Goal: Information Seeking & Learning: Learn about a topic

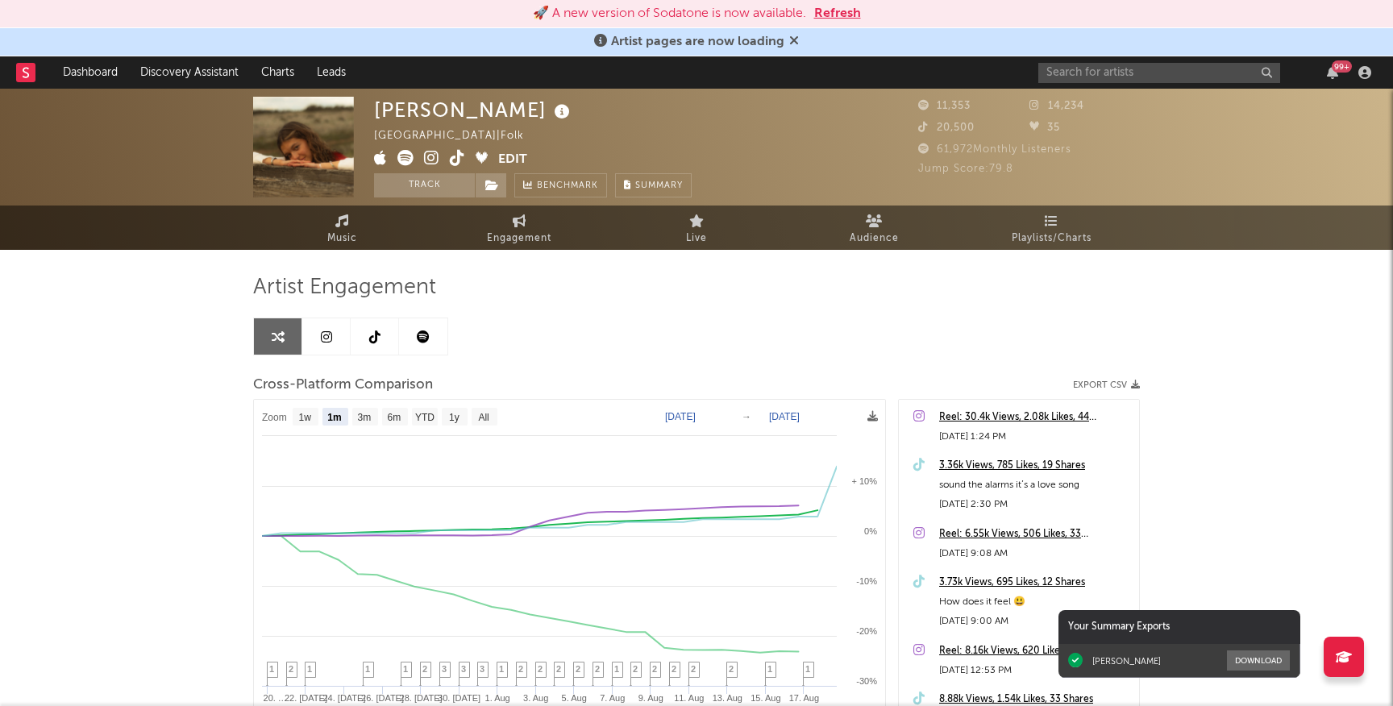
select select "1m"
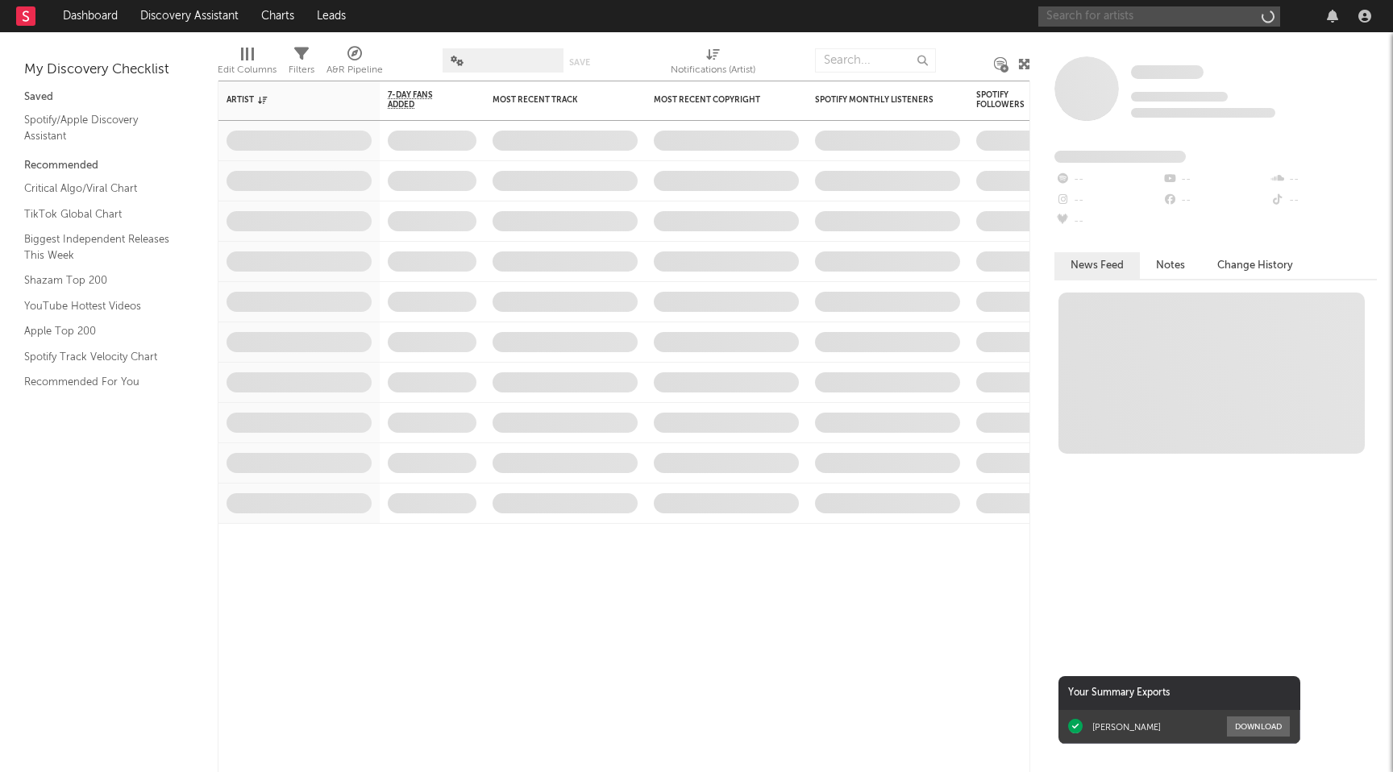
click at [1117, 19] on input "text" at bounding box center [1159, 16] width 242 height 20
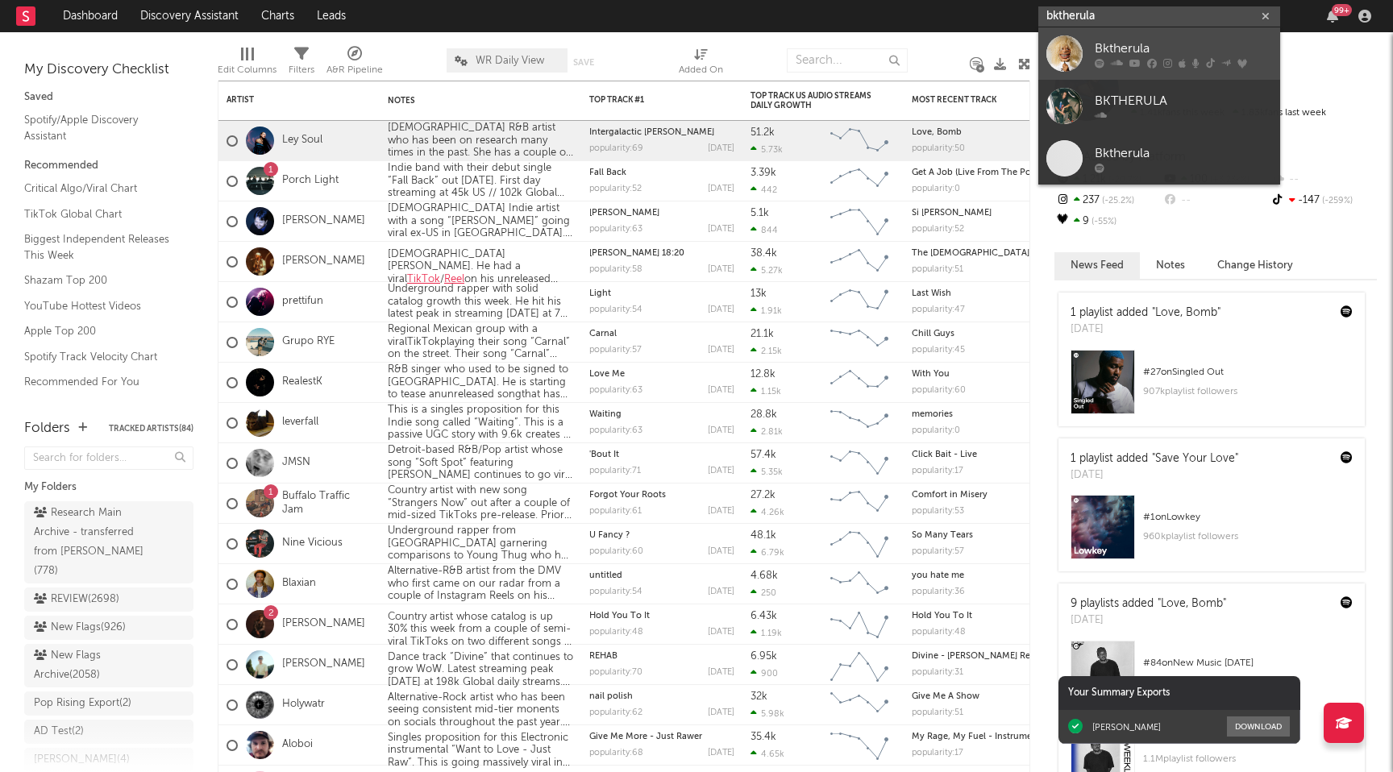
type input "bktherula"
click at [1142, 40] on div "Bktherula" at bounding box center [1183, 48] width 177 height 19
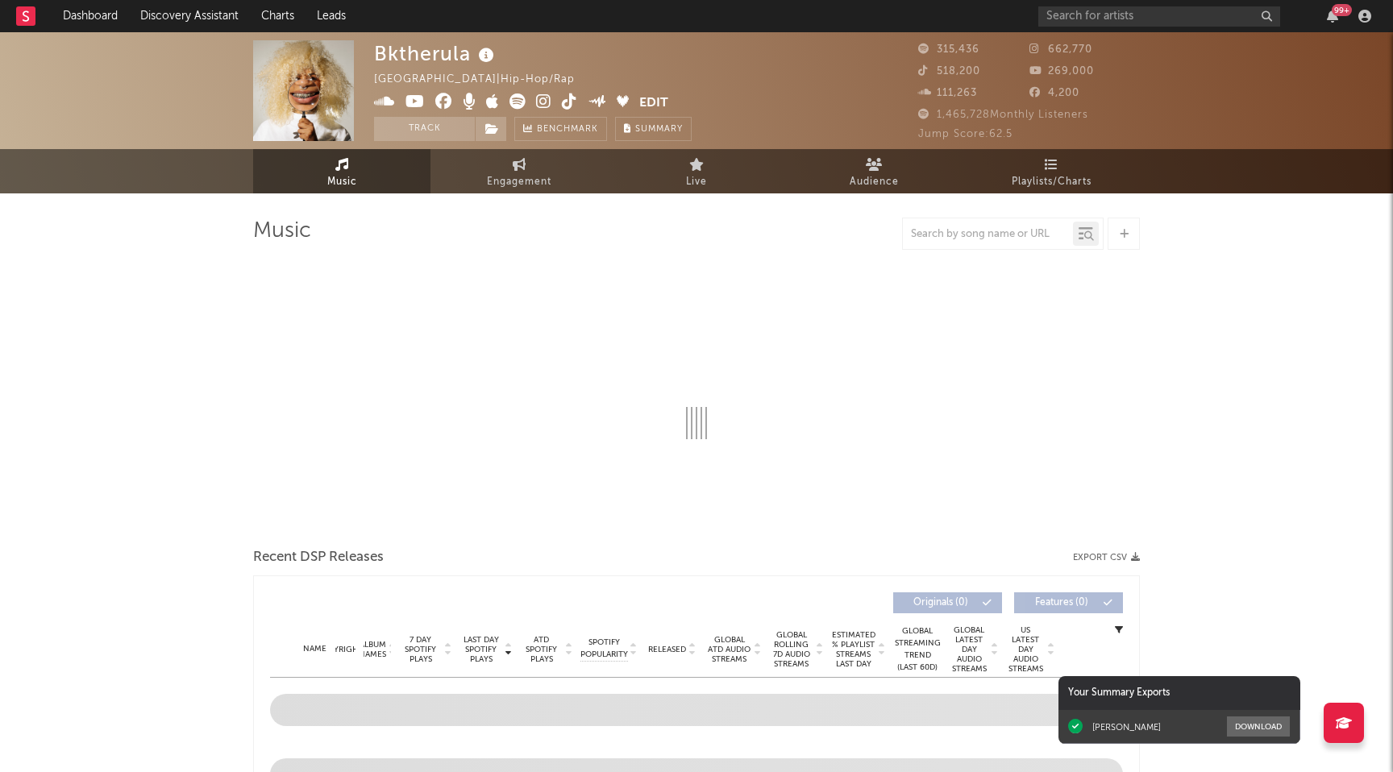
scroll to position [52, 0]
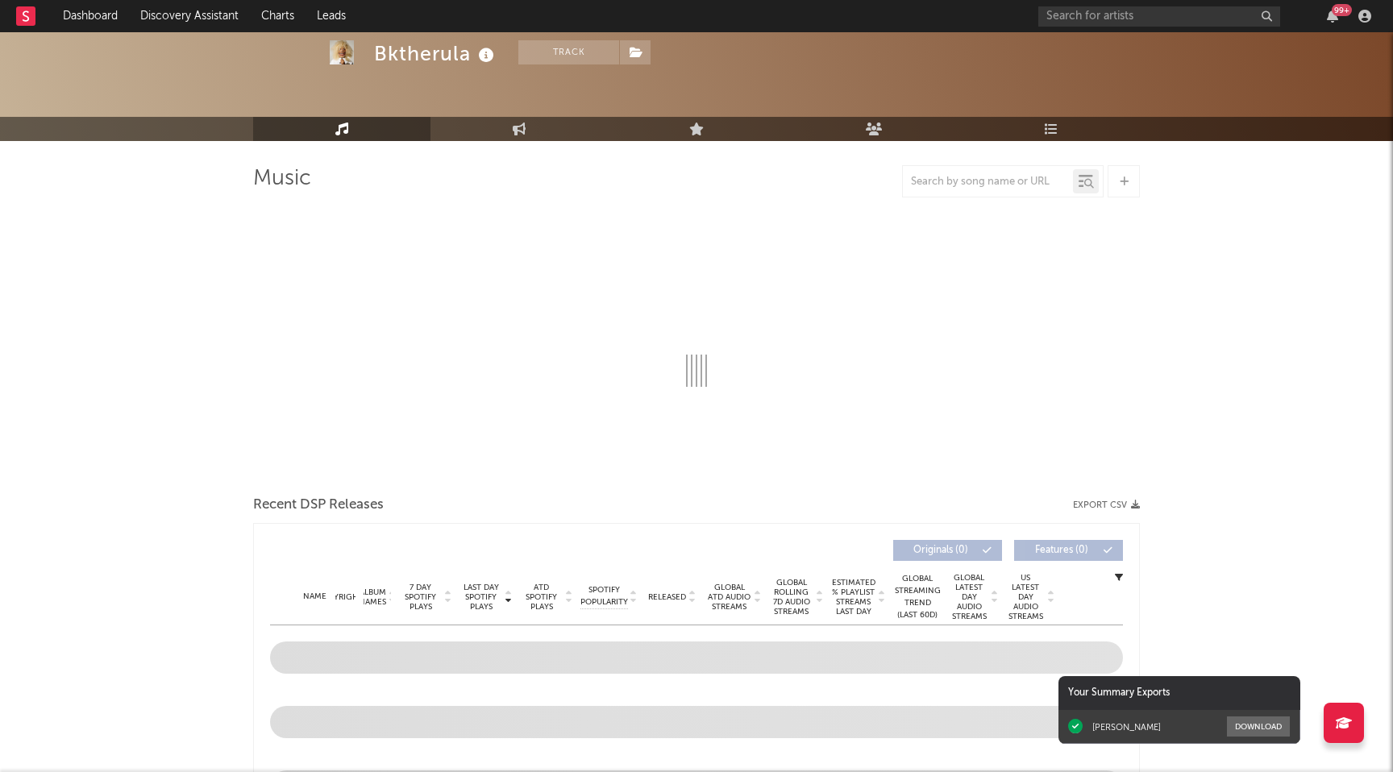
select select "6m"
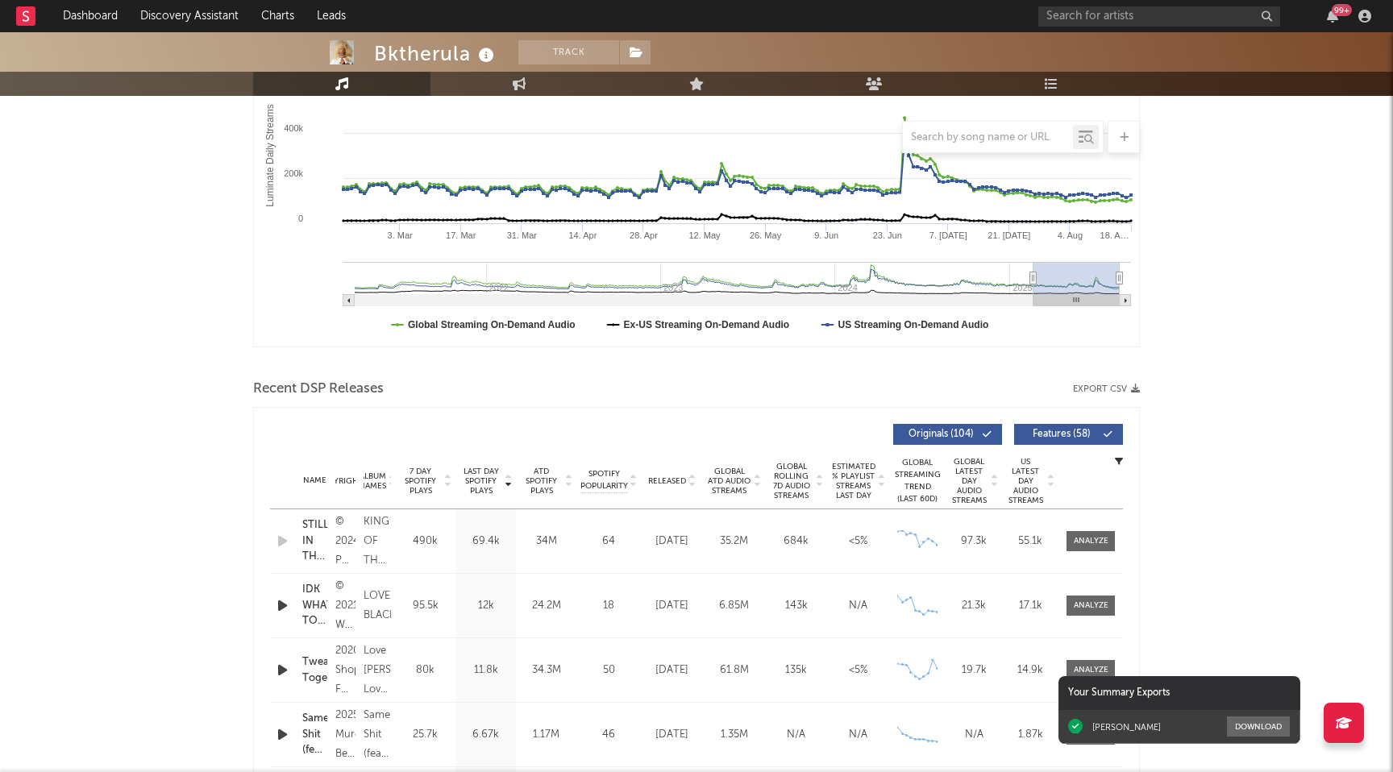
scroll to position [403, 0]
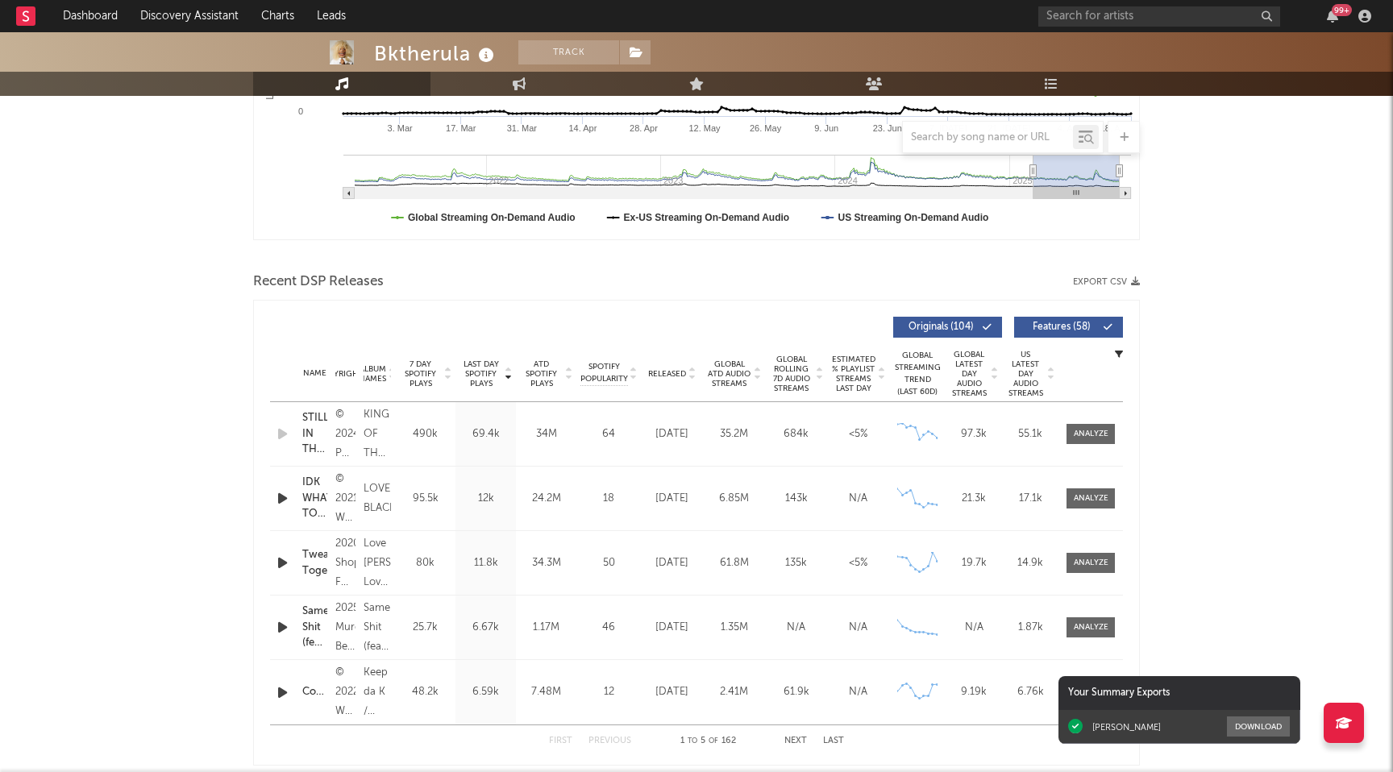
click at [694, 374] on icon at bounding box center [692, 377] width 8 height 6
click at [1090, 325] on span "Features ( 58 )" at bounding box center [1062, 328] width 74 height 10
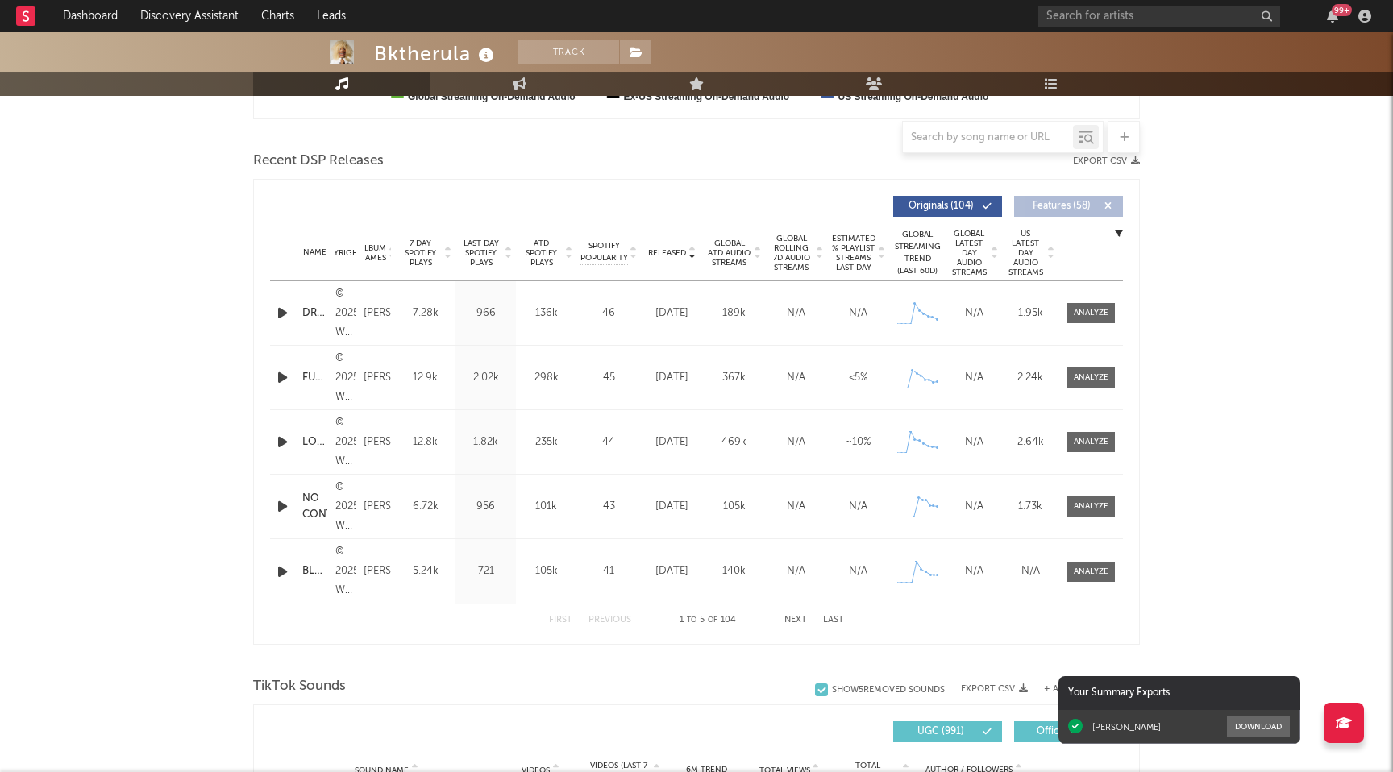
scroll to position [525, 0]
click at [800, 618] on button "Next" at bounding box center [795, 619] width 23 height 9
click at [622, 618] on button "Previous" at bounding box center [610, 619] width 43 height 9
click at [283, 377] on icon "button" at bounding box center [282, 377] width 17 height 20
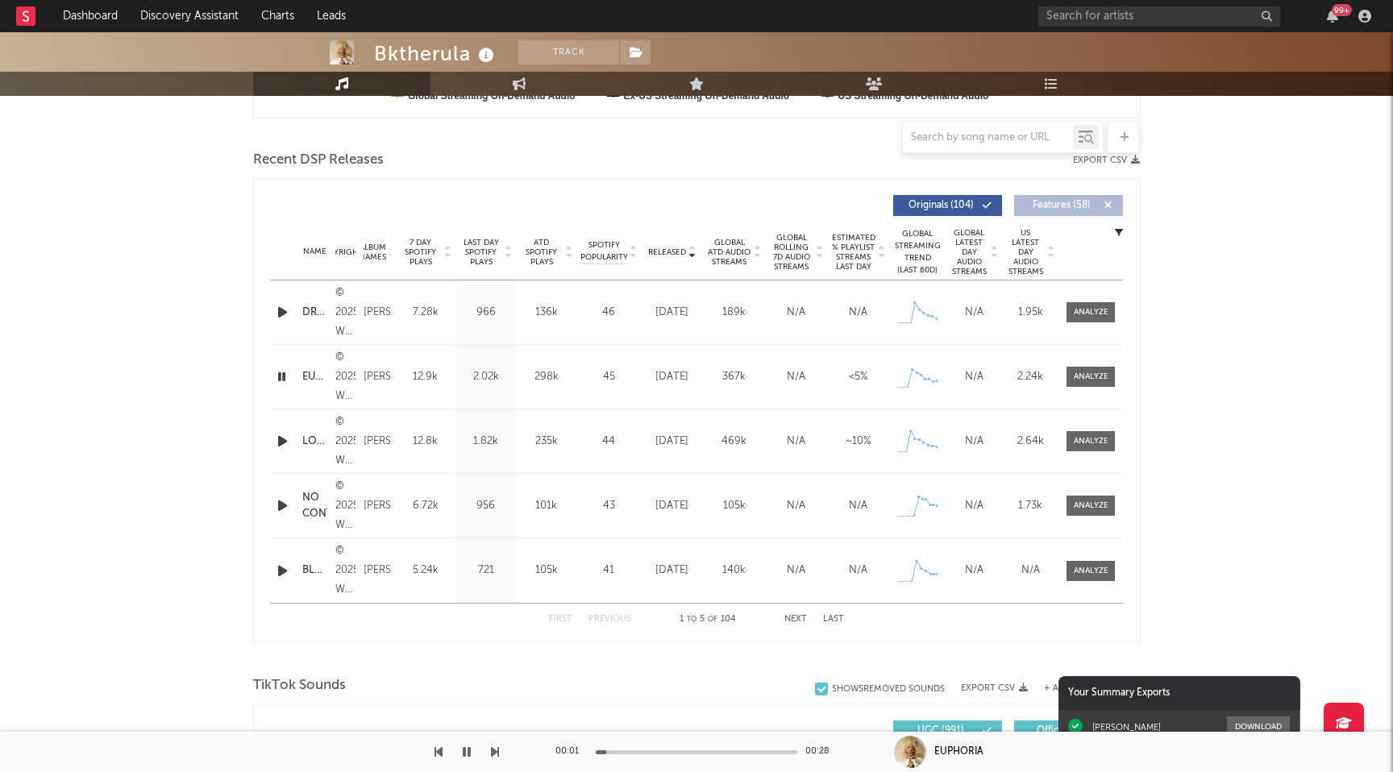
click at [283, 377] on icon "button" at bounding box center [281, 377] width 15 height 20
